Goal: Transaction & Acquisition: Purchase product/service

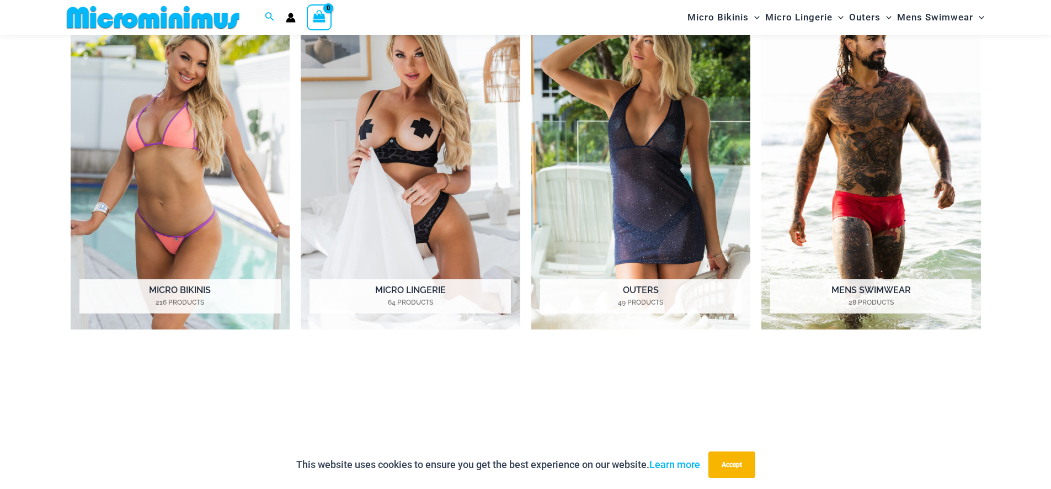
scroll to position [1061, 0]
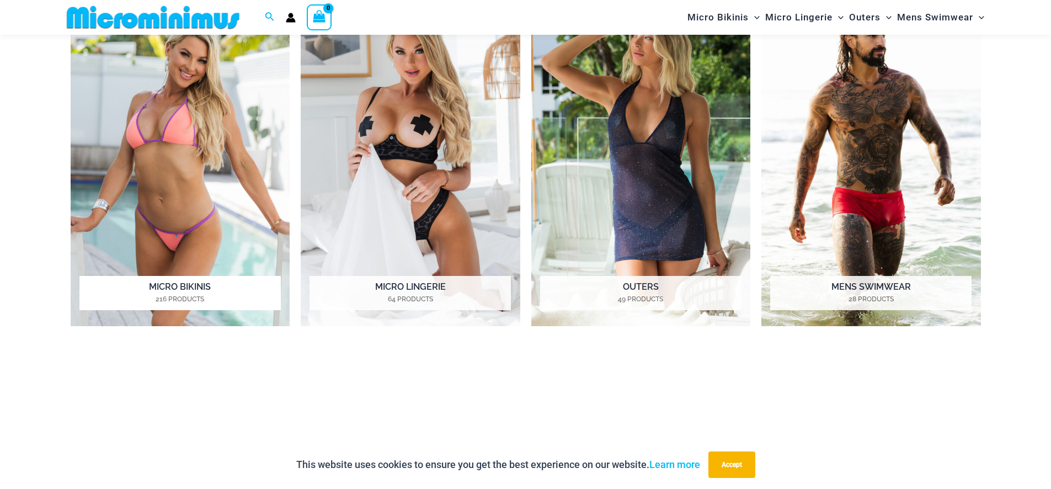
click at [198, 205] on img "Visit product category Micro Bikinis" at bounding box center [181, 158] width 220 height 337
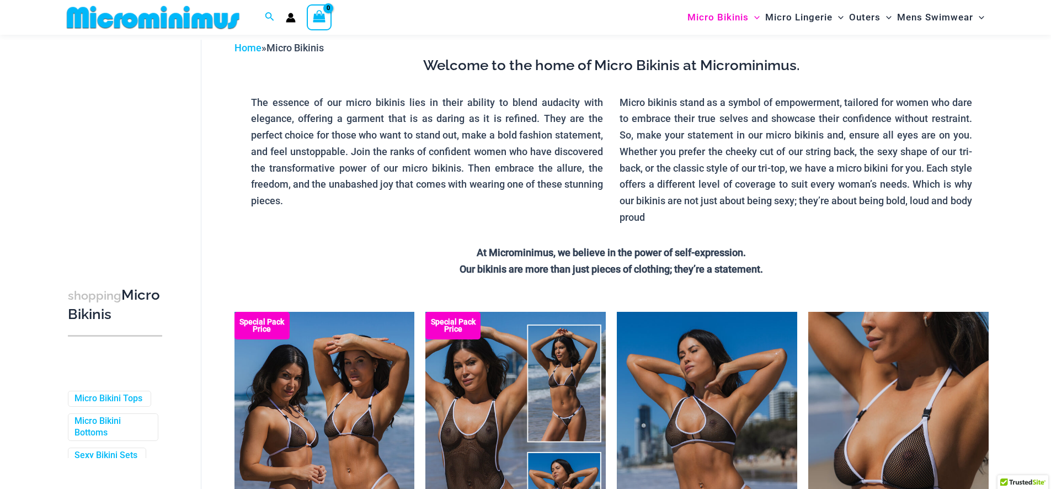
scroll to position [352, 0]
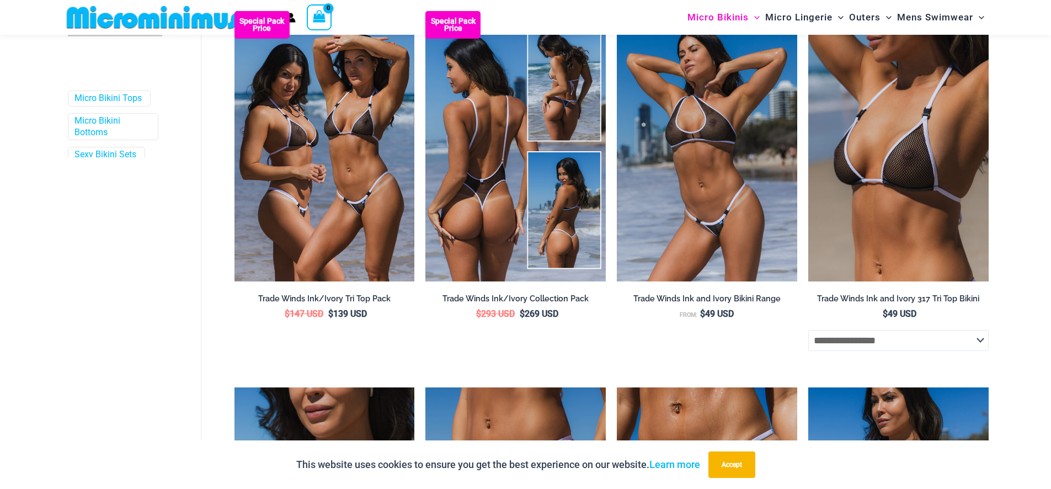
click at [489, 168] on img at bounding box center [516, 146] width 180 height 270
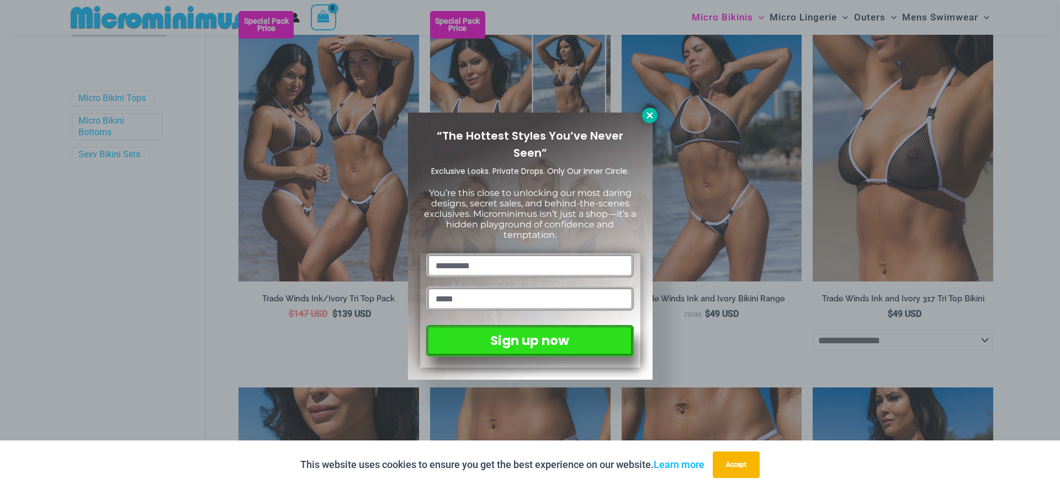
click at [646, 112] on icon at bounding box center [650, 115] width 10 height 10
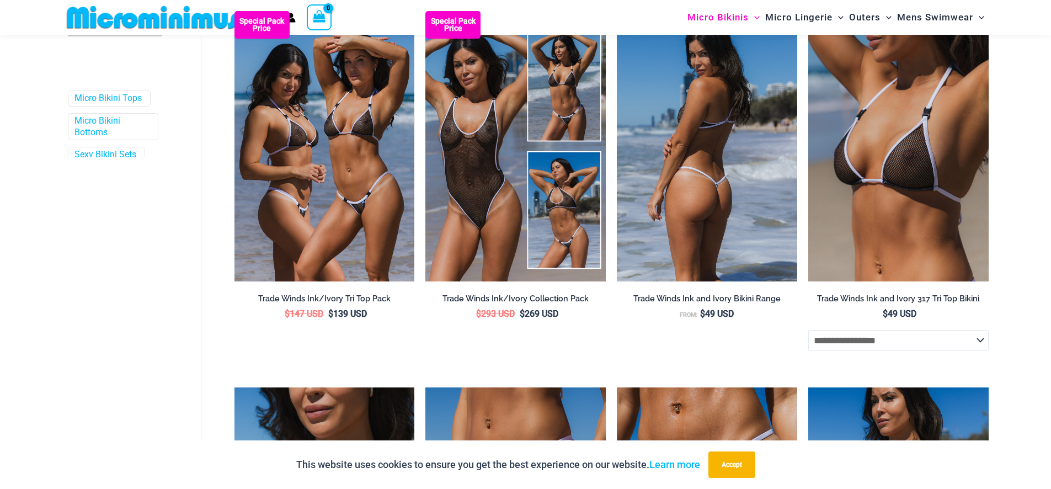
scroll to position [540, 0]
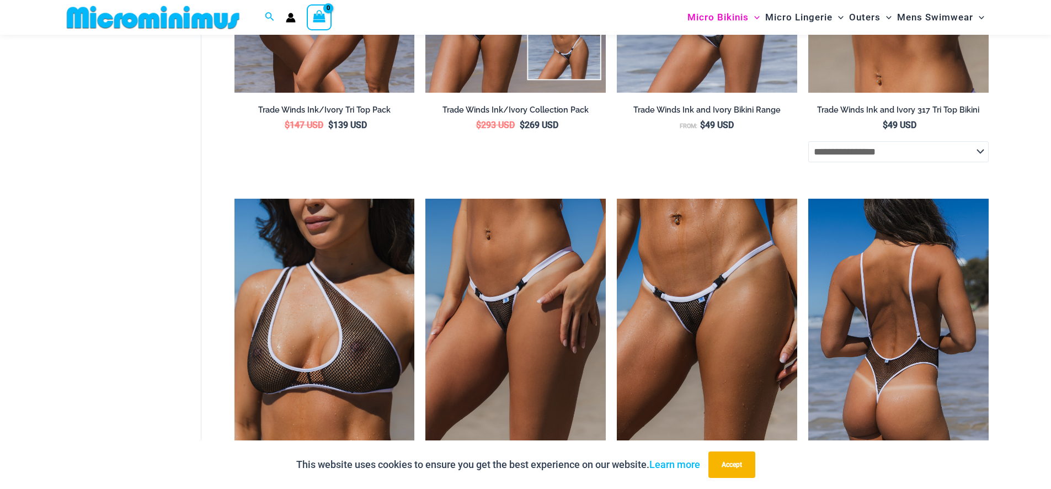
click at [913, 322] on img at bounding box center [899, 334] width 180 height 270
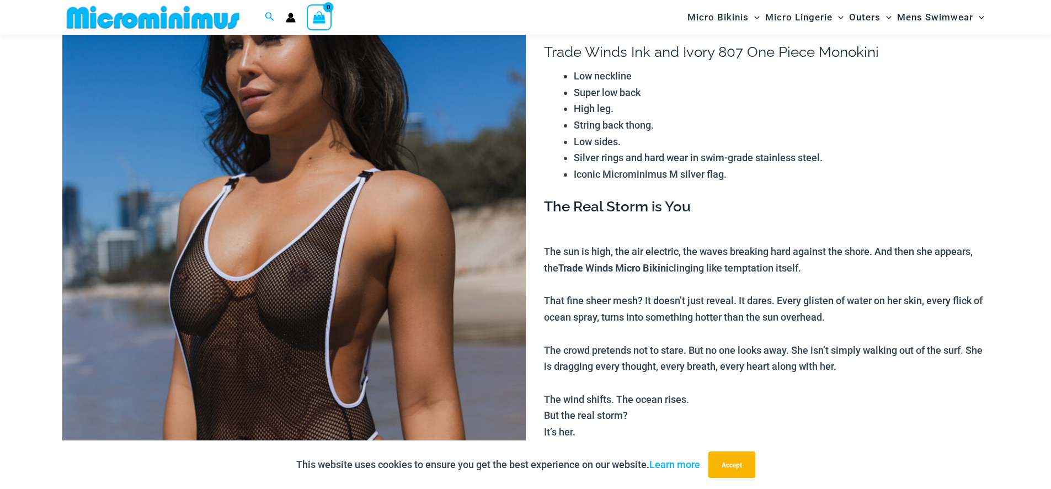
scroll to position [84, 0]
